Goal: Complete application form: Complete application form

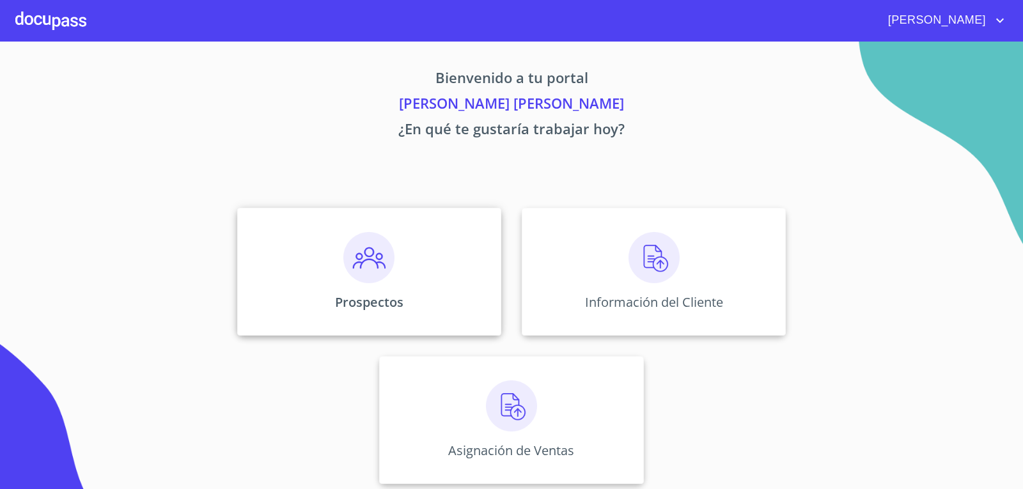
click at [381, 249] on img at bounding box center [368, 257] width 51 height 51
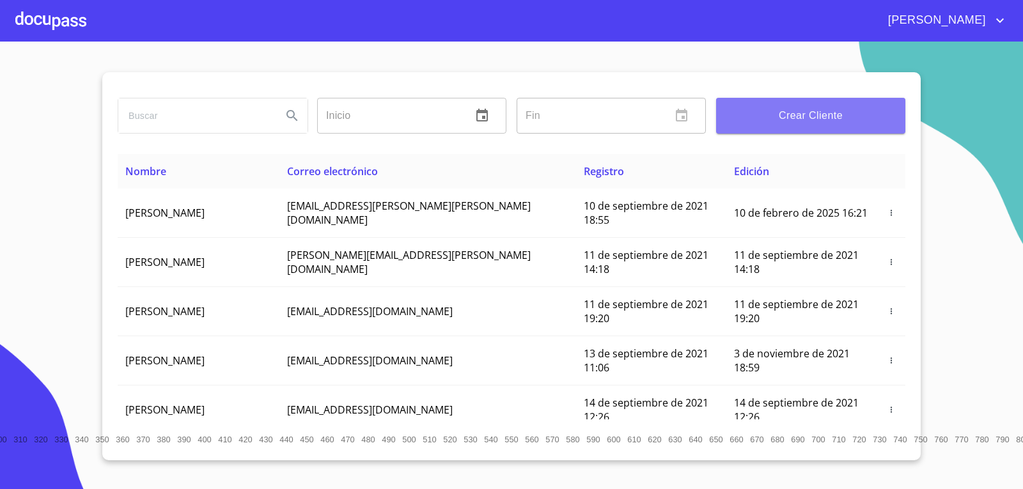
click at [803, 116] on span "Crear Cliente" at bounding box center [811, 116] width 169 height 18
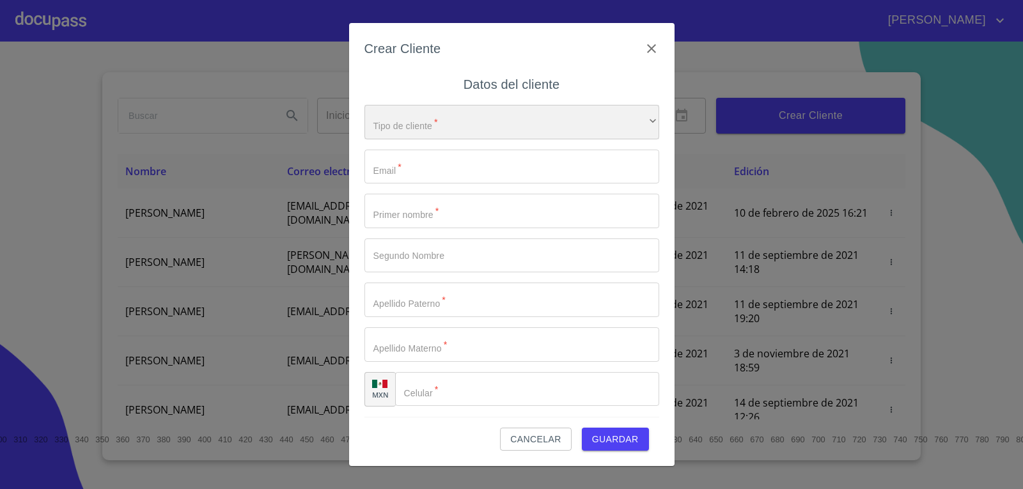
click at [512, 111] on div "​" at bounding box center [512, 122] width 295 height 35
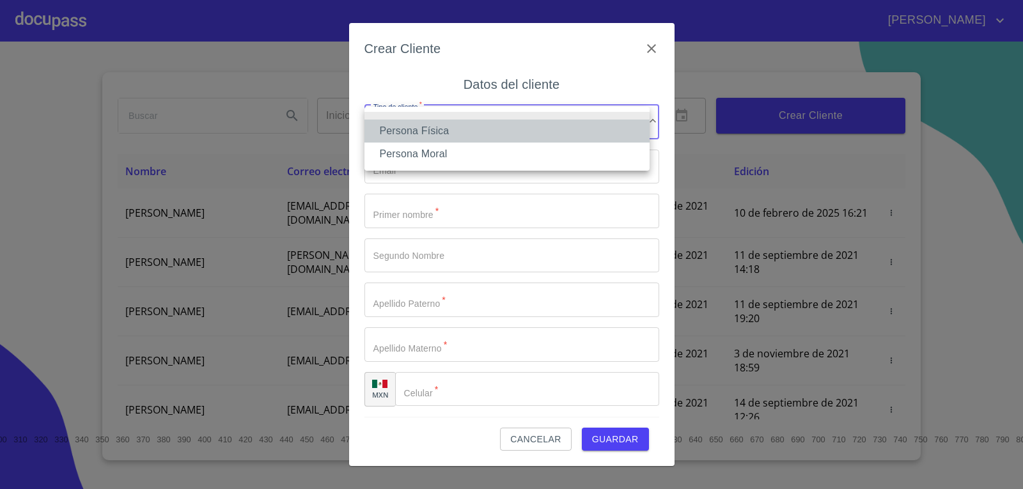
click at [501, 125] on li "Persona Física" at bounding box center [507, 131] width 285 height 23
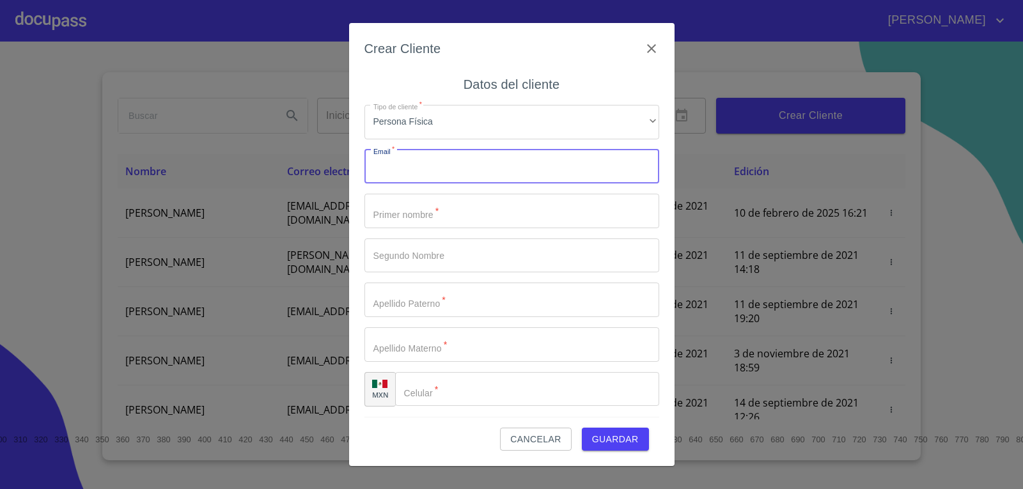
click at [503, 173] on input "Tipo de cliente   *" at bounding box center [512, 167] width 295 height 35
type input "[PERSON_NAME][EMAIL_ADDRESS][DOMAIN_NAME]"
click at [498, 210] on input "Tipo de cliente   *" at bounding box center [512, 211] width 295 height 35
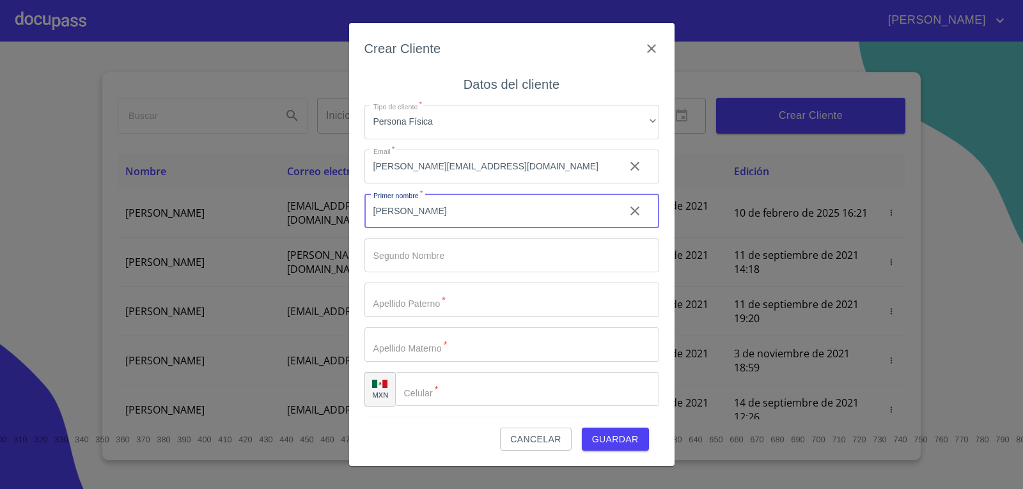
type input "[PERSON_NAME]"
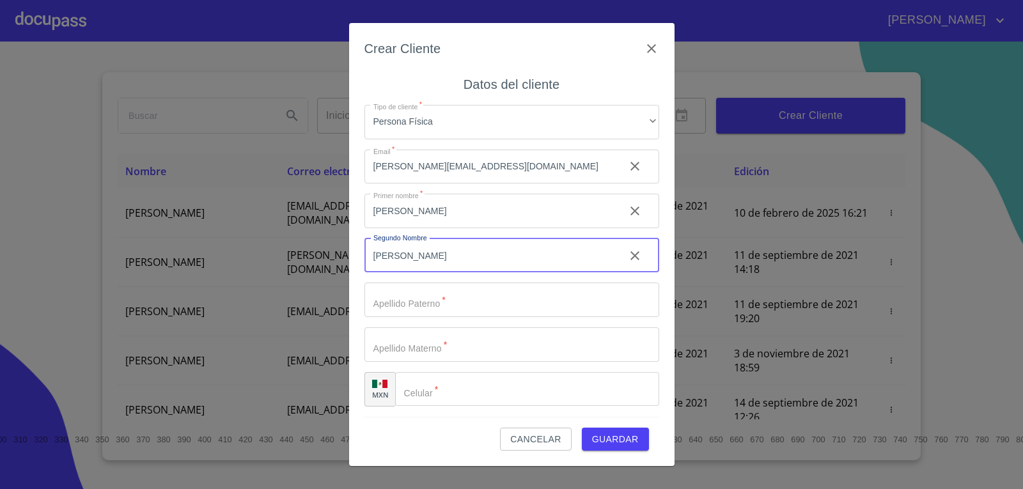
type input "[PERSON_NAME]"
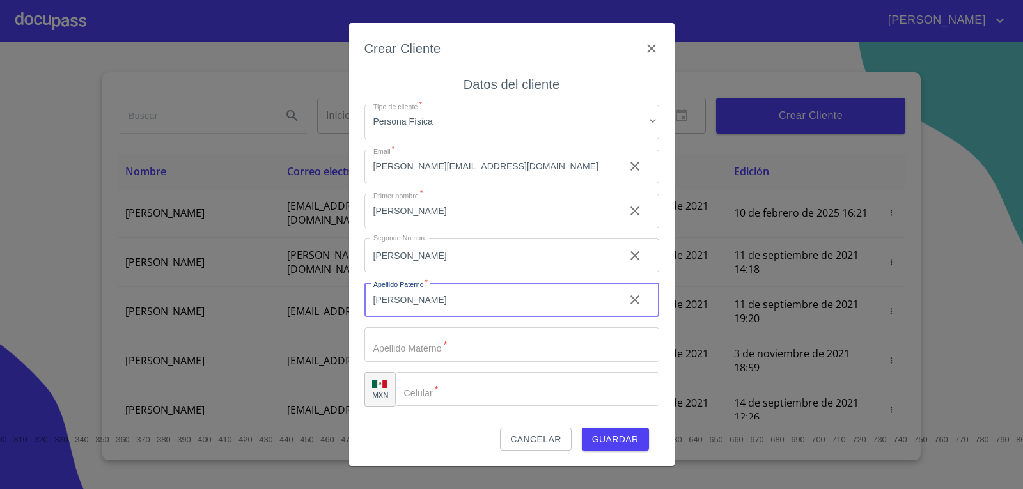
type input "[PERSON_NAME]"
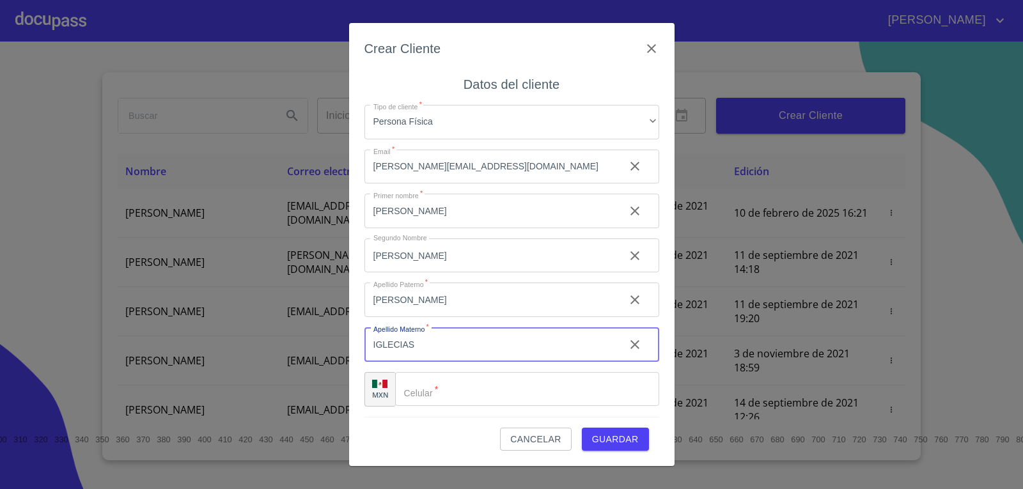
type input "IGLECIAS"
click at [519, 381] on input "Tipo de cliente   *" at bounding box center [543, 389] width 232 height 35
type input "[PHONE_NUMBER]"
click at [613, 436] on span "Guardar" at bounding box center [615, 440] width 47 height 16
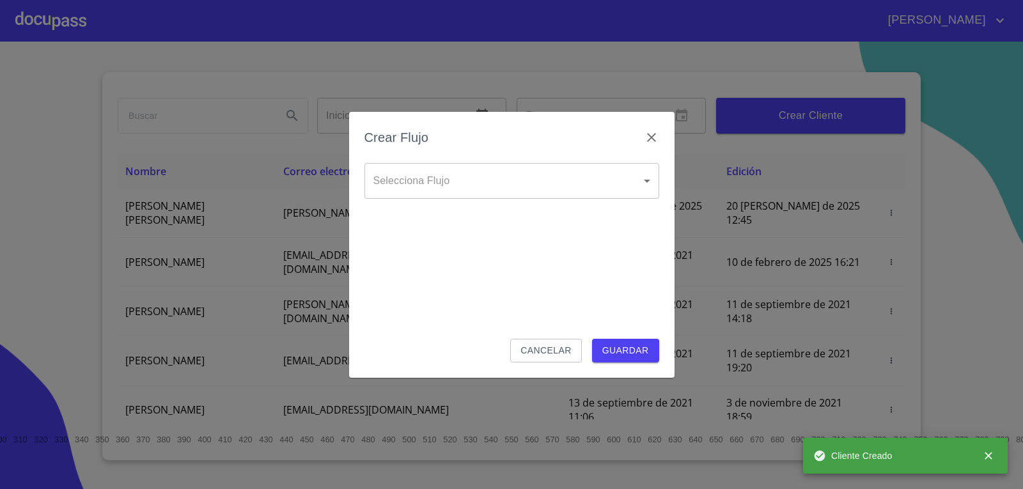
click at [541, 177] on body "[PERSON_NAME] ​ Fin ​ Crear Cliente Nombre Correo electrónico Registro Edición …" at bounding box center [511, 244] width 1023 height 489
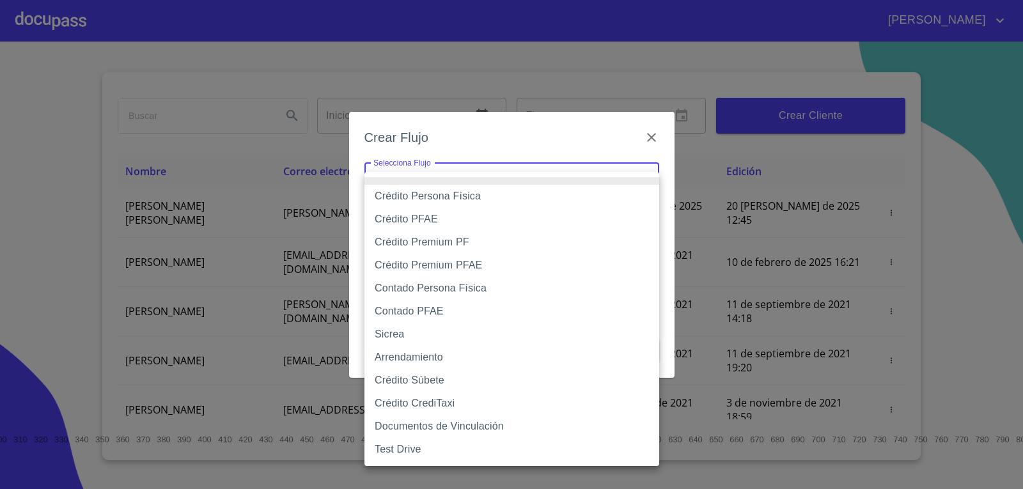
click at [521, 200] on li "Crédito Persona Física" at bounding box center [512, 196] width 295 height 23
type input "6009fb3c7d1714eb8809aa97"
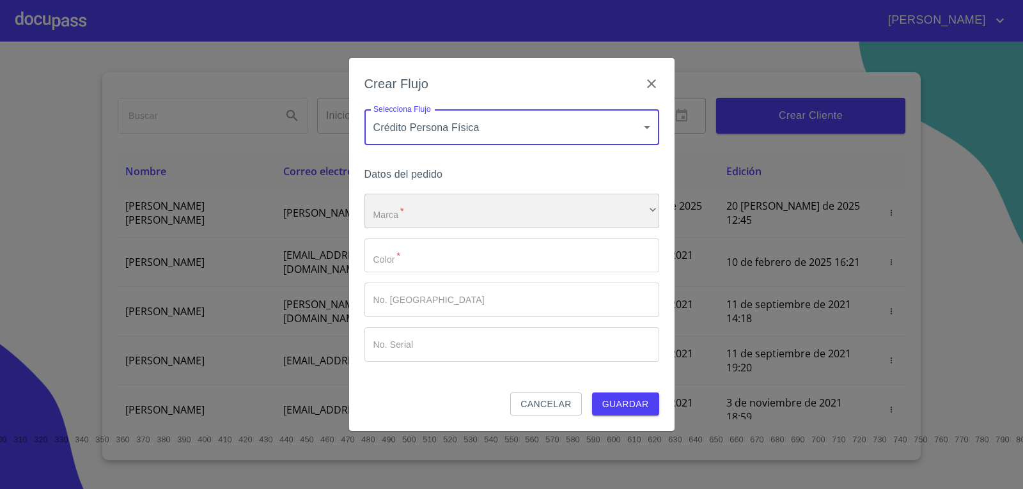
click at [498, 208] on div "​" at bounding box center [512, 211] width 295 height 35
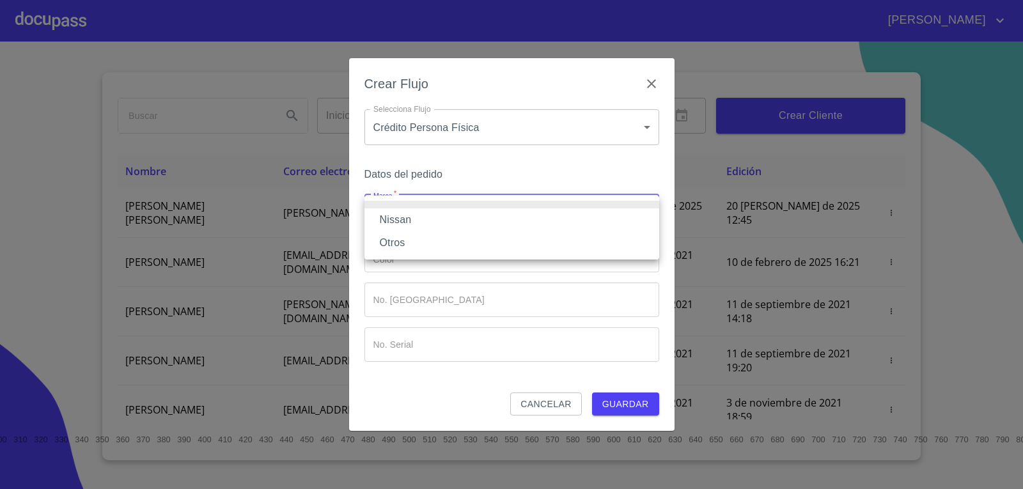
click at [492, 226] on li "Nissan" at bounding box center [512, 219] width 295 height 23
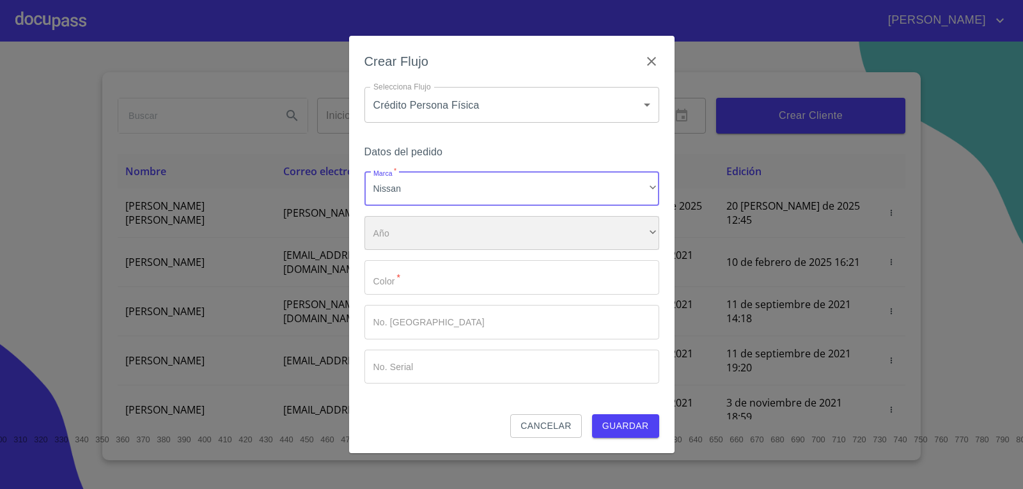
click at [493, 233] on div "​" at bounding box center [512, 233] width 295 height 35
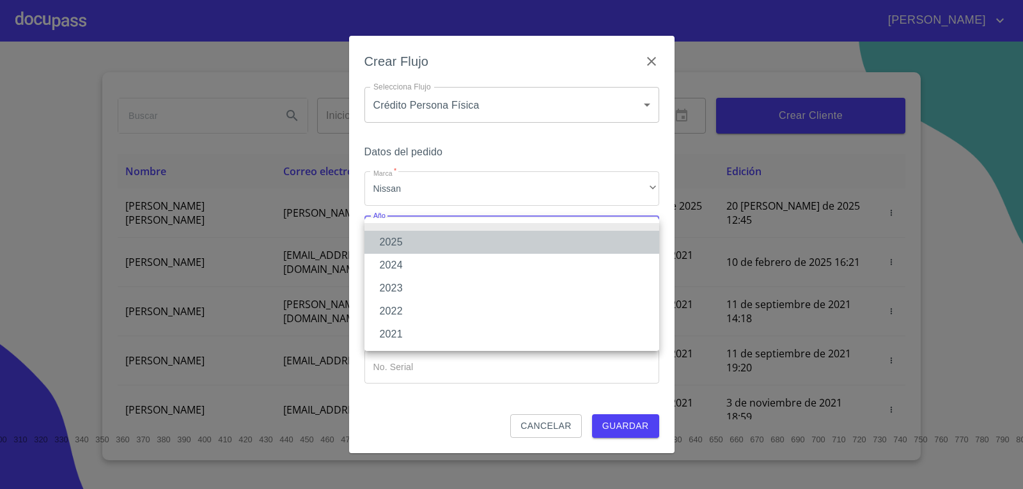
click at [492, 244] on li "2025" at bounding box center [512, 242] width 295 height 23
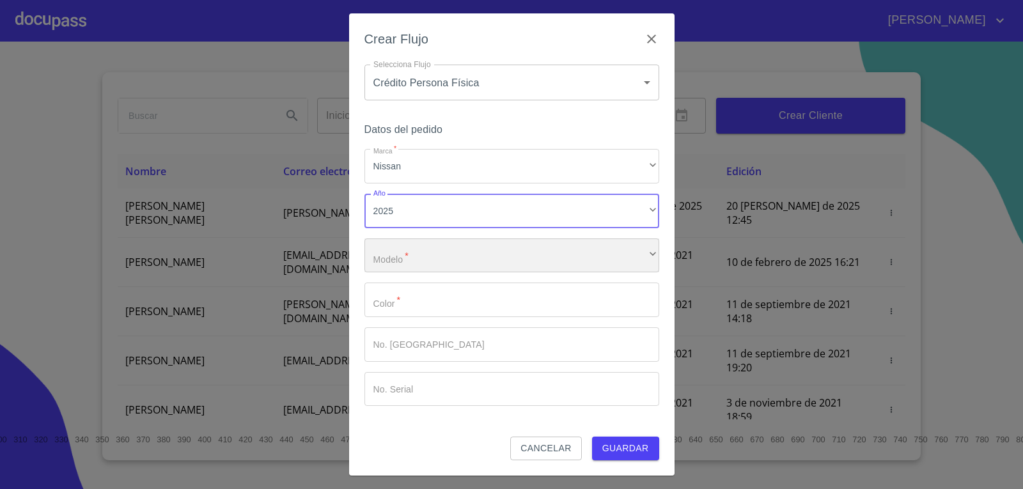
click at [488, 253] on div "​" at bounding box center [512, 256] width 295 height 35
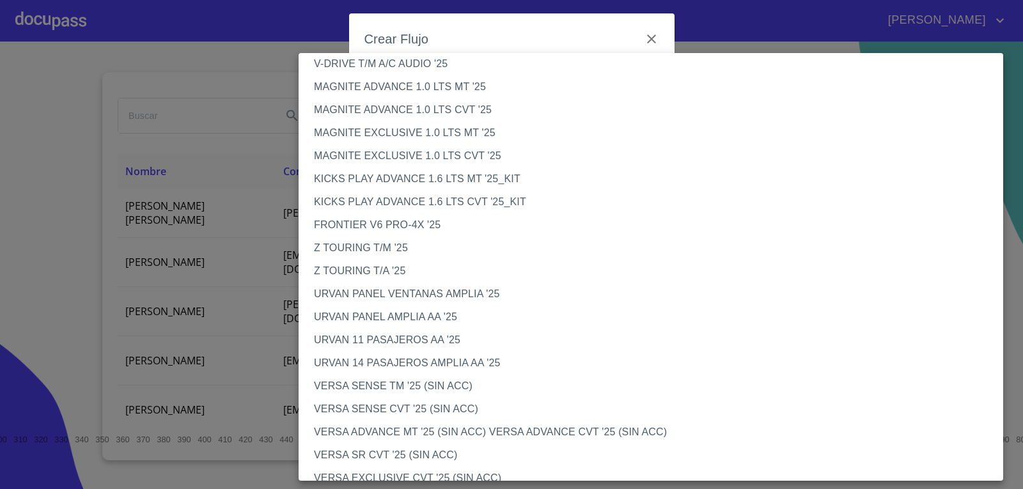
scroll to position [192, 0]
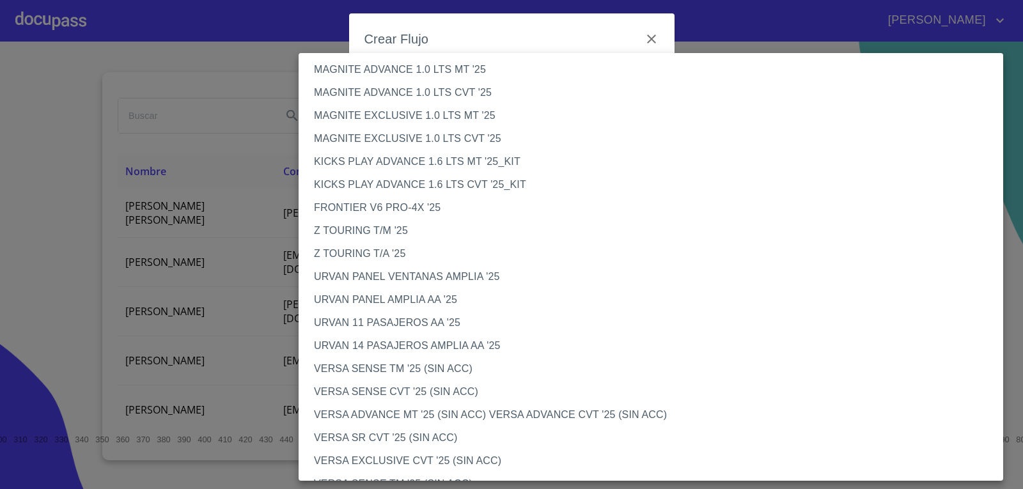
click at [390, 372] on li "VERSA SENSE TM '25 (SIN ACC)" at bounding box center [656, 369] width 714 height 23
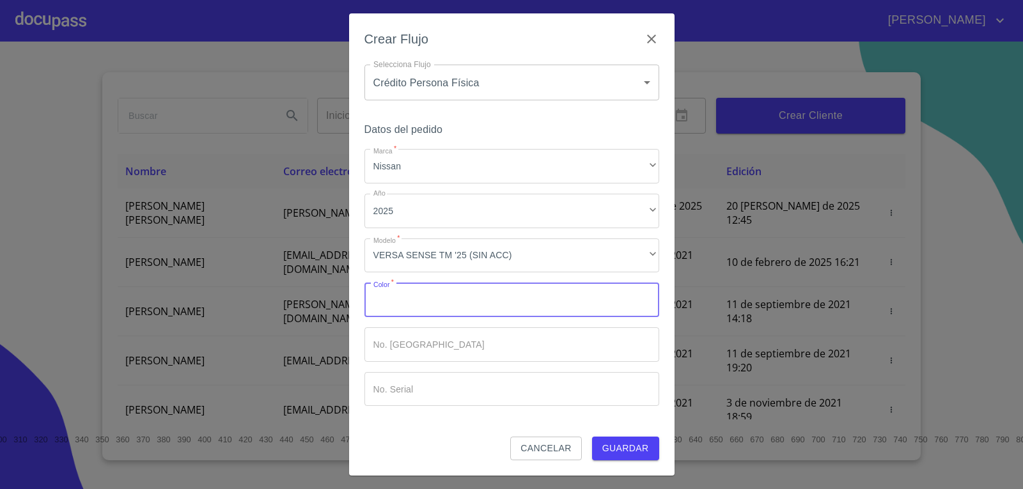
click at [450, 295] on input "Marca   *" at bounding box center [512, 300] width 295 height 35
type input "BLANCO"
click at [622, 451] on span "Guardar" at bounding box center [625, 449] width 47 height 16
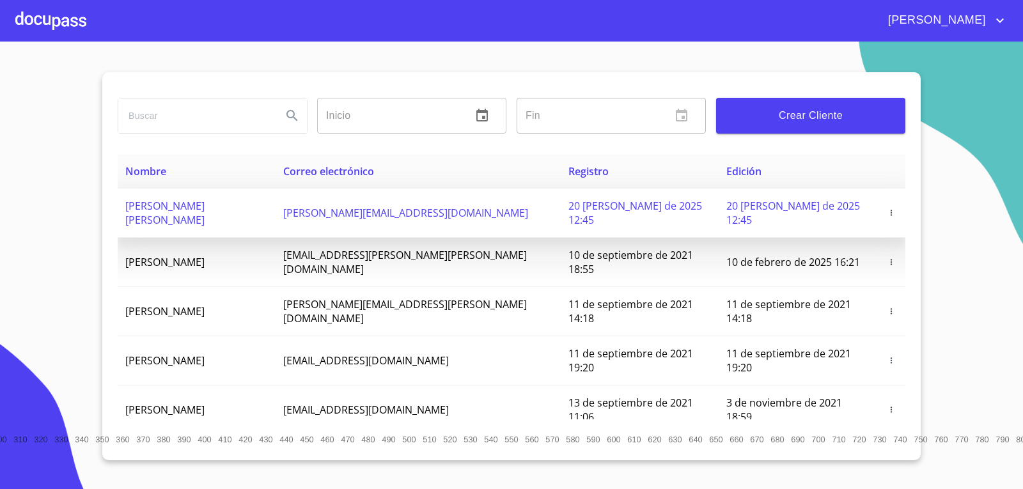
click at [887, 208] on icon "button" at bounding box center [891, 212] width 9 height 9
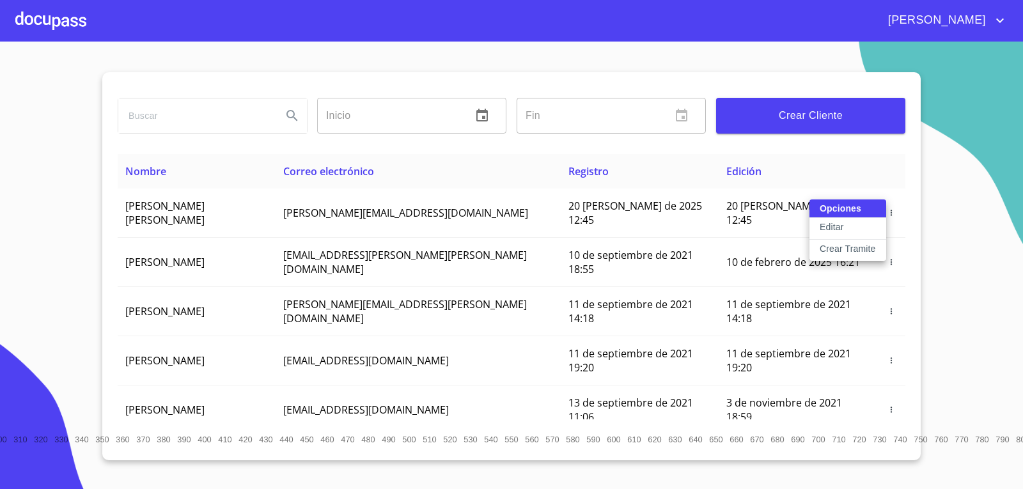
click at [842, 248] on p "Crear Tramite" at bounding box center [848, 248] width 56 height 13
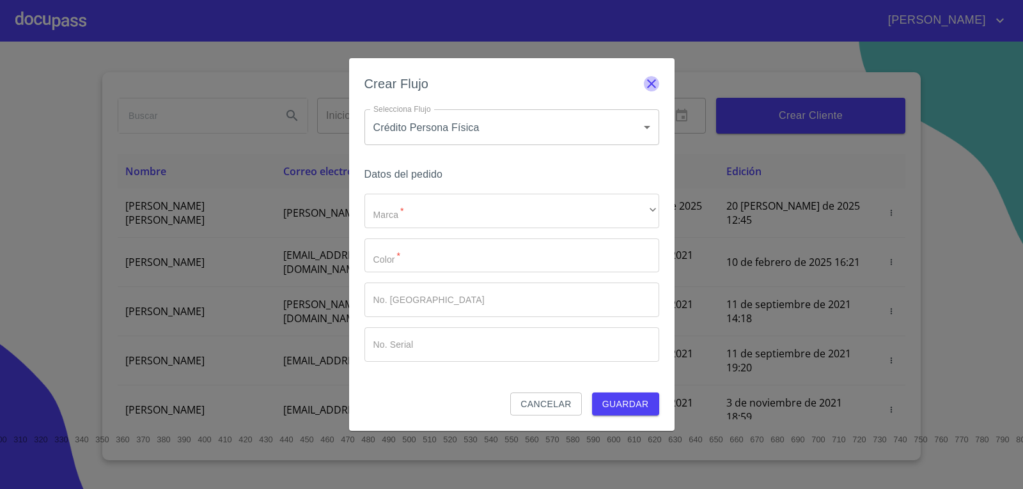
click at [654, 78] on icon "button" at bounding box center [651, 83] width 15 height 15
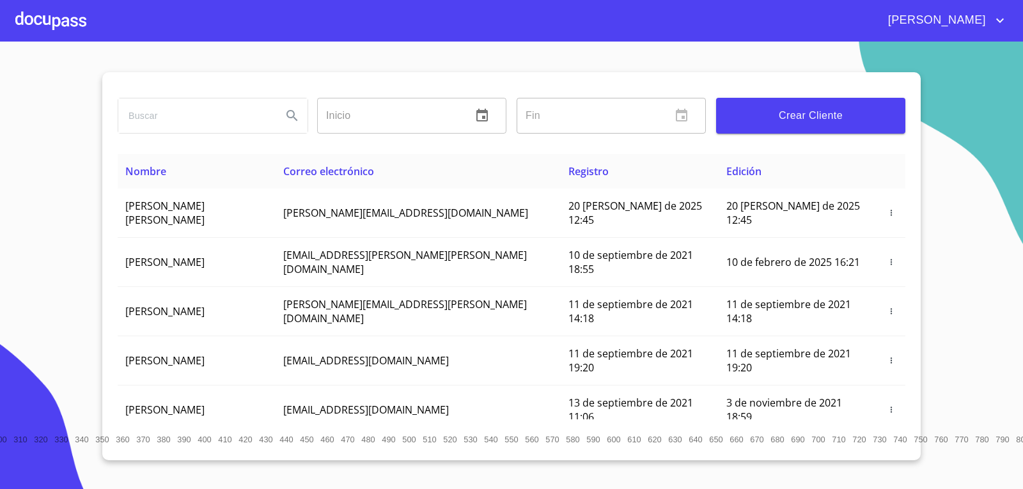
click at [77, 17] on div at bounding box center [50, 20] width 71 height 41
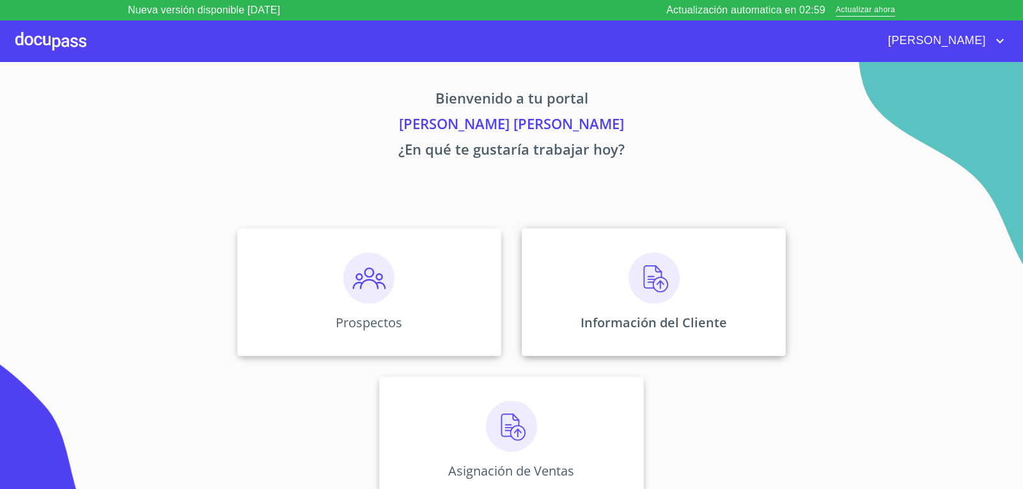
click at [659, 291] on img at bounding box center [654, 278] width 51 height 51
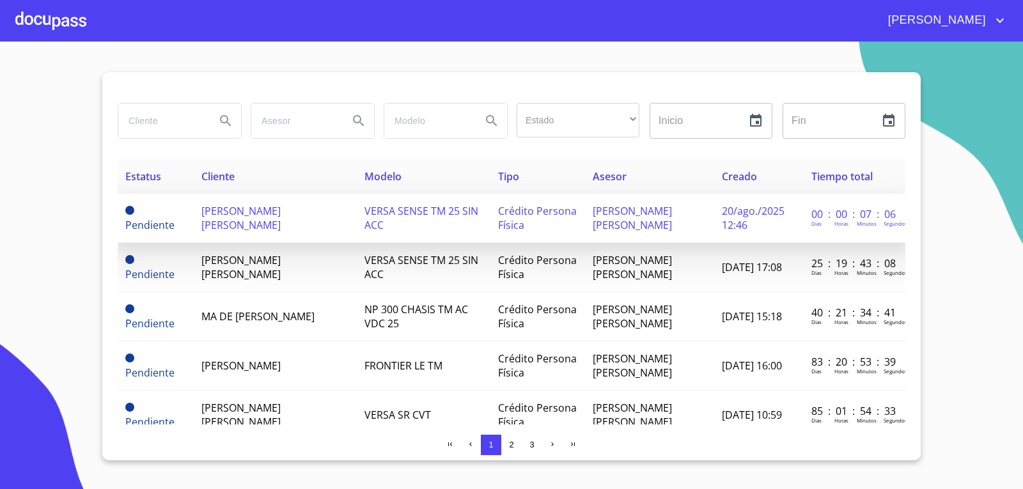
click at [528, 230] on td "Crédito Persona Física" at bounding box center [538, 218] width 95 height 49
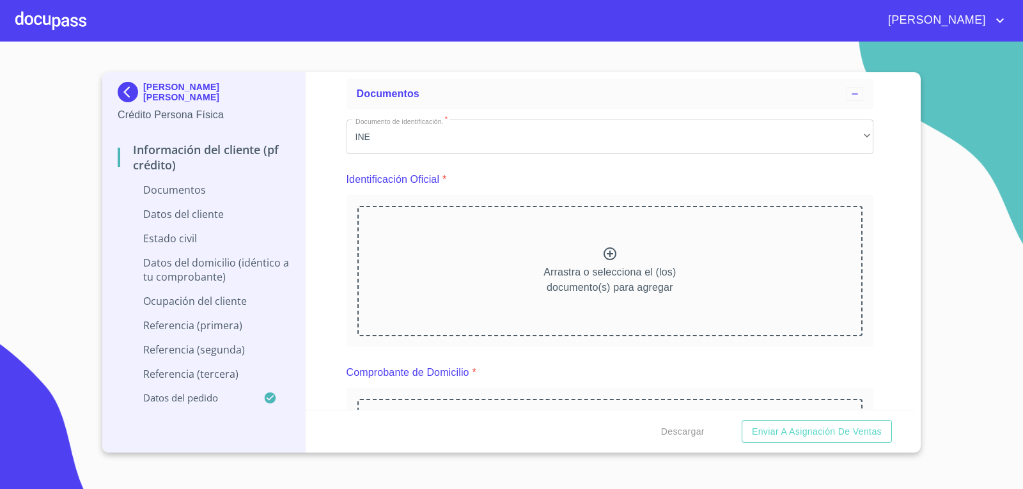
scroll to position [128, 0]
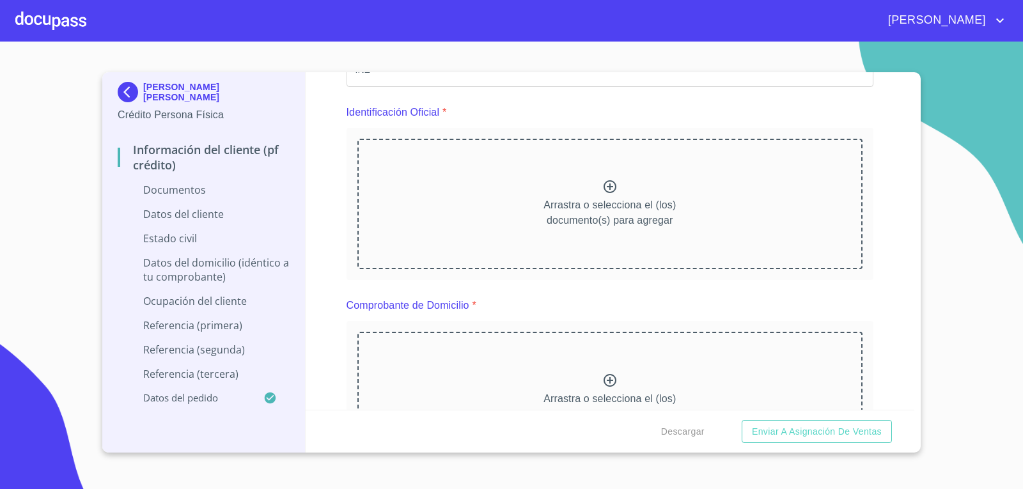
click at [606, 188] on icon at bounding box center [610, 186] width 13 height 13
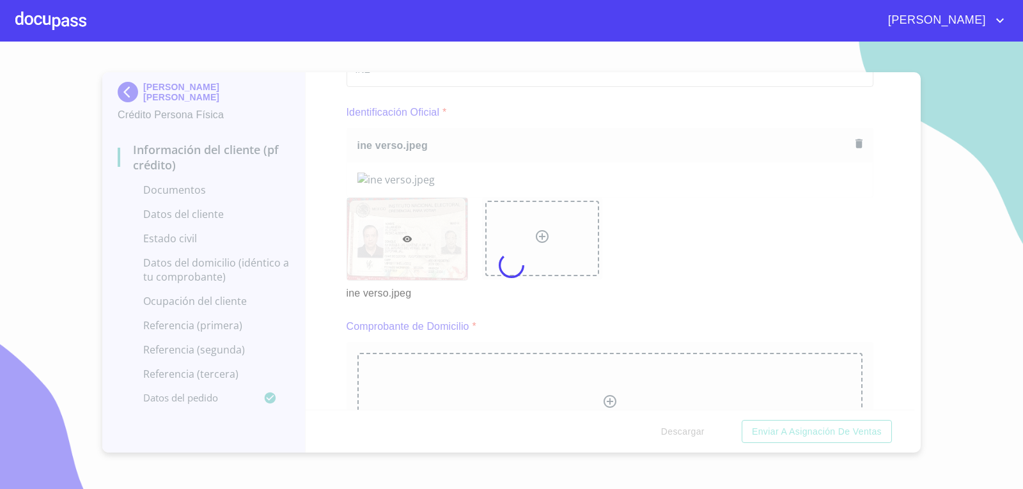
click at [912, 278] on div at bounding box center [511, 266] width 1023 height 448
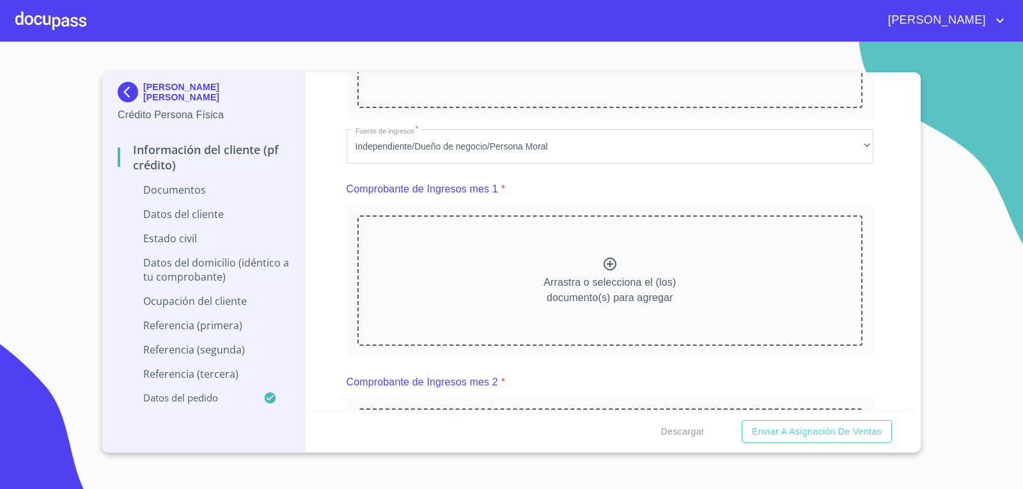
scroll to position [640, 0]
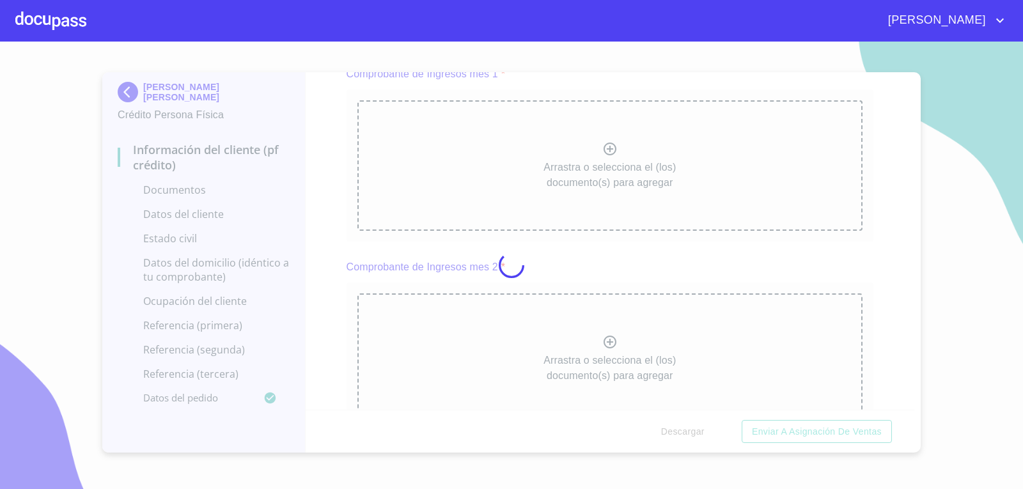
click at [877, 301] on div at bounding box center [511, 266] width 1023 height 448
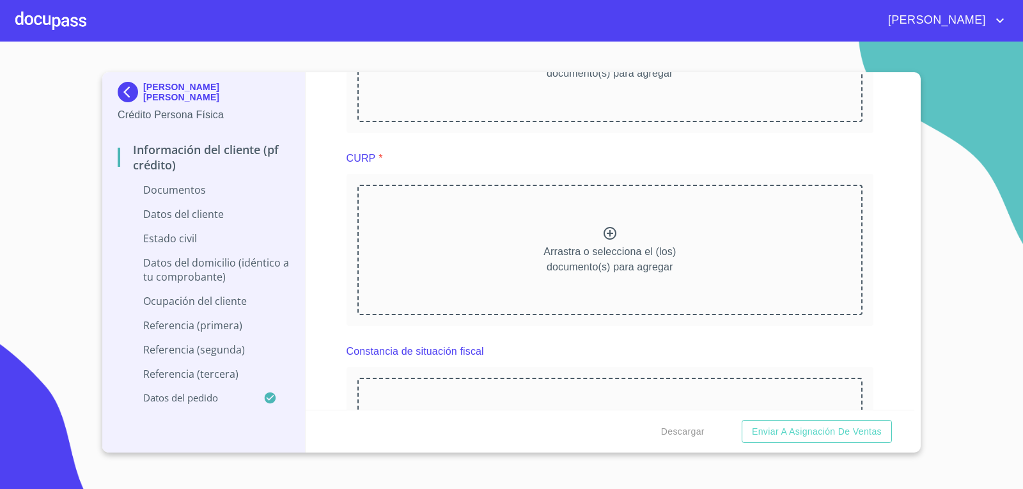
scroll to position [1215, 0]
